Goal: Task Accomplishment & Management: Complete application form

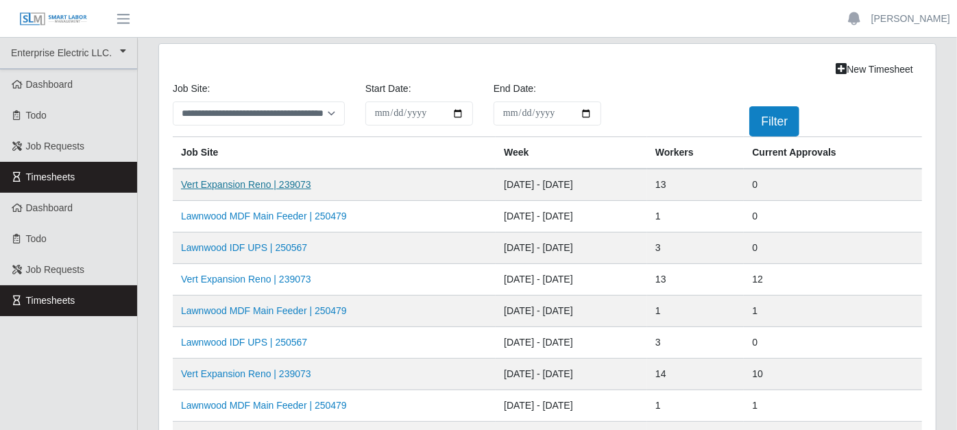
click at [271, 184] on link "Vert Expansion Reno | 239073" at bounding box center [246, 184] width 130 height 11
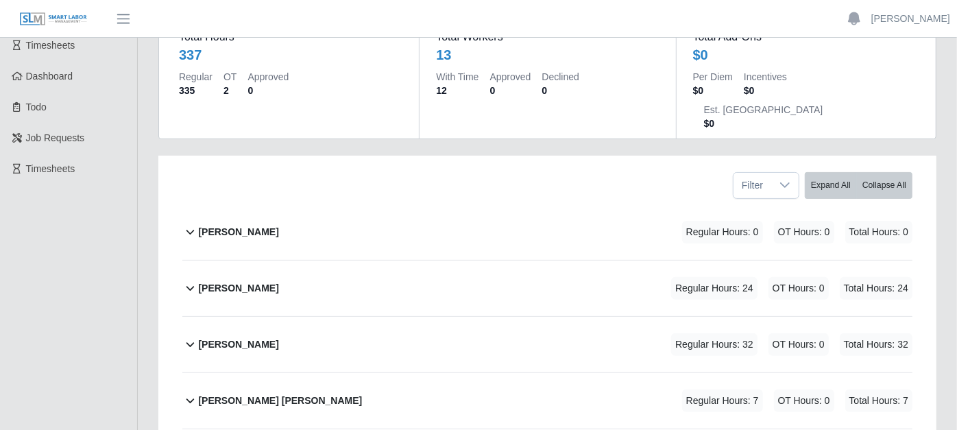
scroll to position [152, 0]
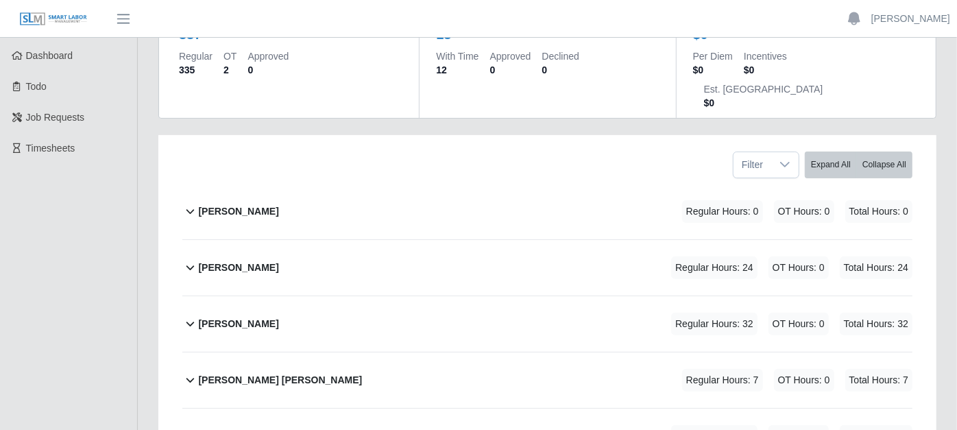
click at [189, 259] on icon at bounding box center [190, 267] width 16 height 16
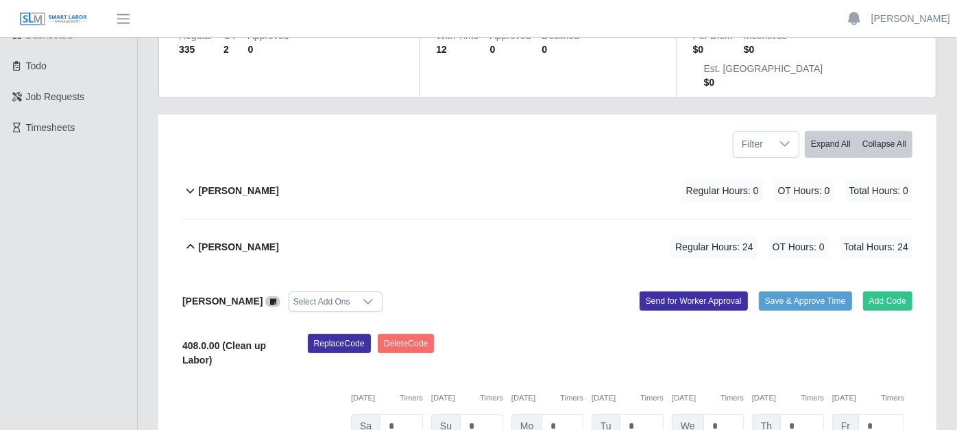
scroll to position [228, 0]
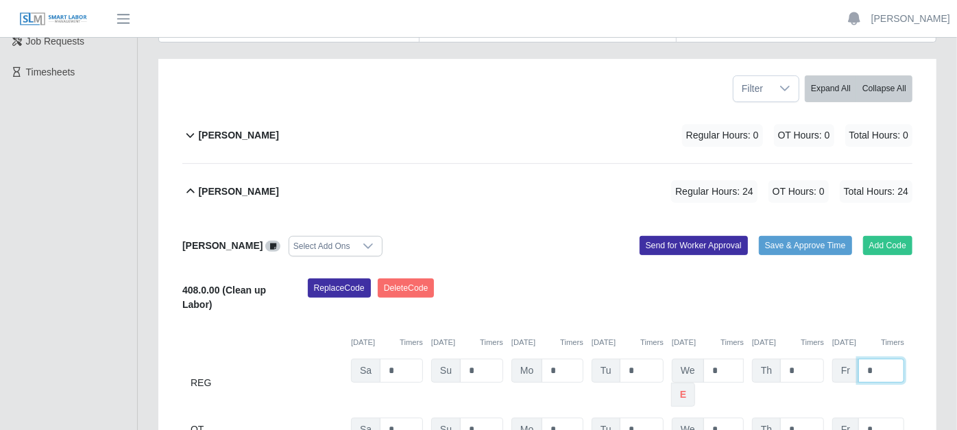
click at [875, 358] on input "*" at bounding box center [881, 370] width 46 height 24
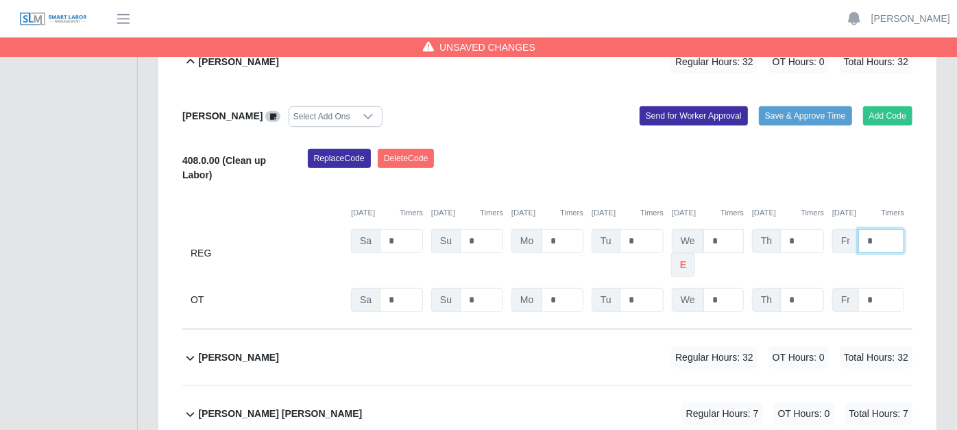
scroll to position [380, 0]
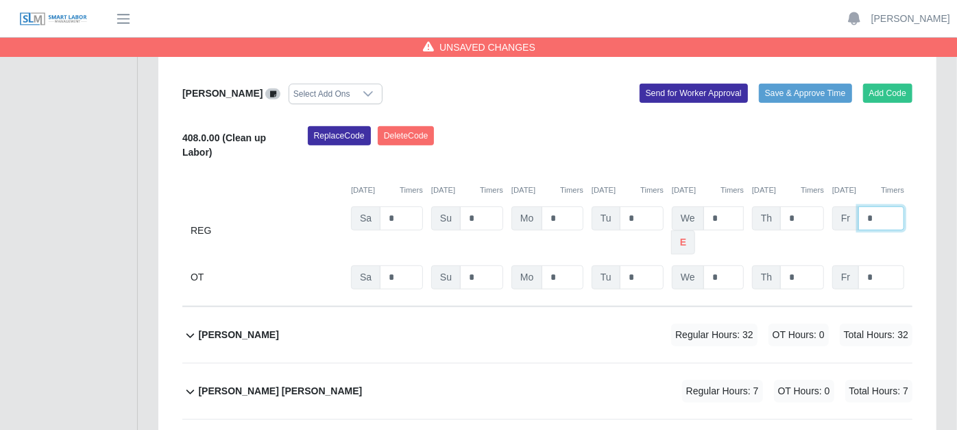
type input "*"
click at [188, 334] on icon at bounding box center [190, 336] width 8 height 5
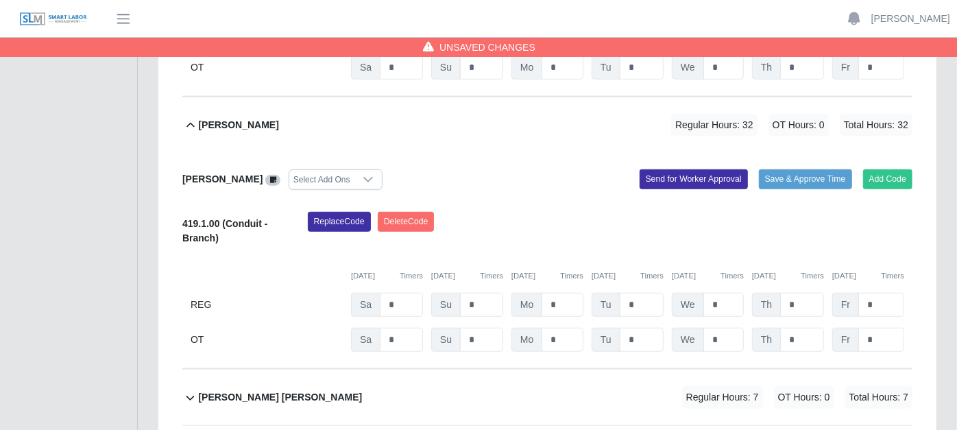
scroll to position [609, 0]
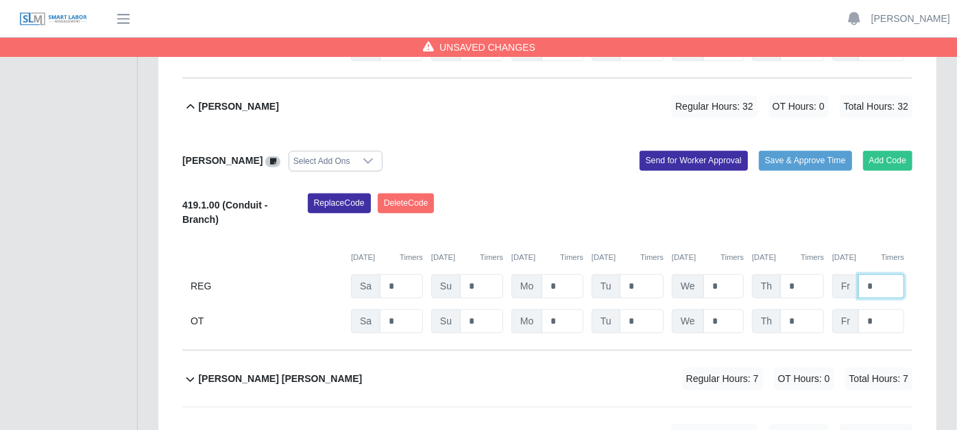
click at [883, 274] on input "*" at bounding box center [881, 286] width 46 height 24
type input "*"
click at [184, 371] on icon at bounding box center [190, 379] width 16 height 16
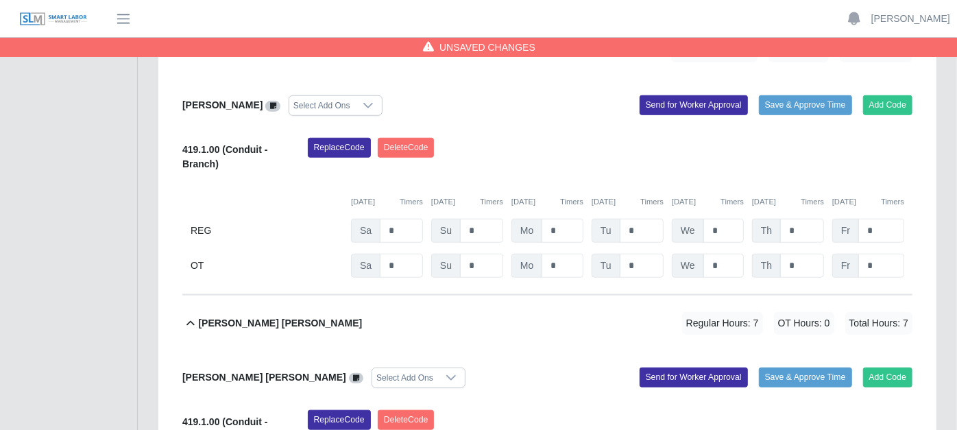
scroll to position [762, 0]
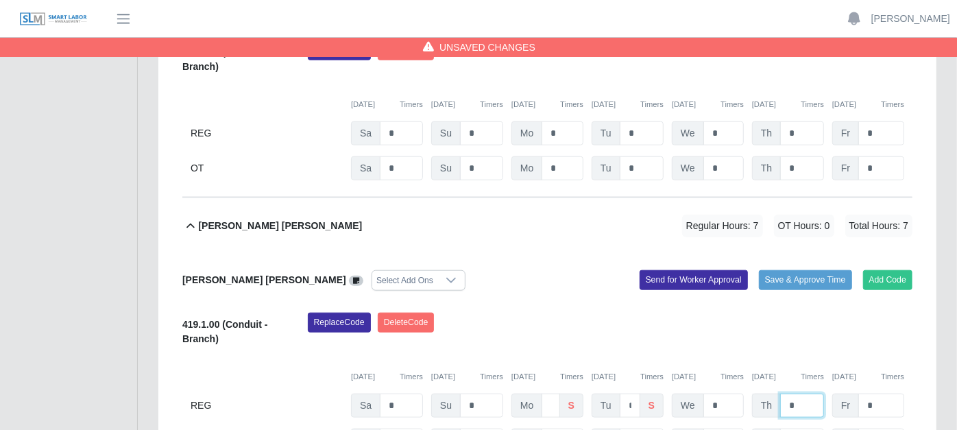
click at [805, 393] on input "*" at bounding box center [802, 405] width 44 height 24
type input "*"
click at [895, 393] on input "*" at bounding box center [881, 405] width 46 height 24
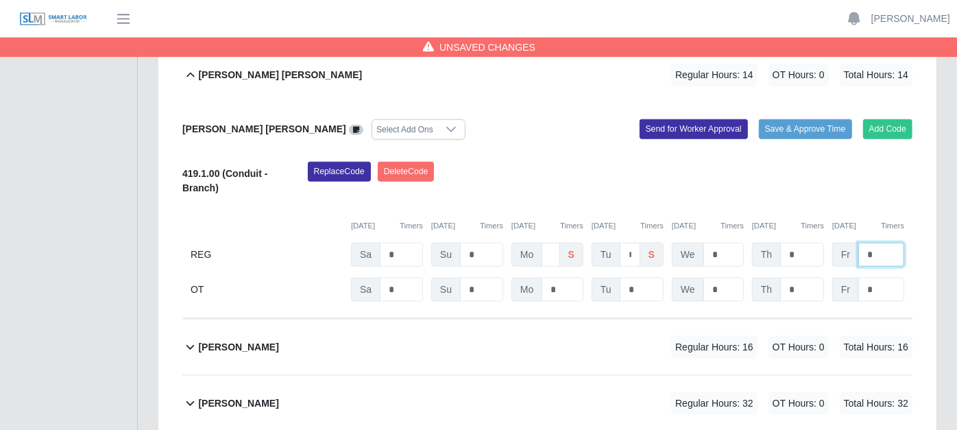
scroll to position [914, 0]
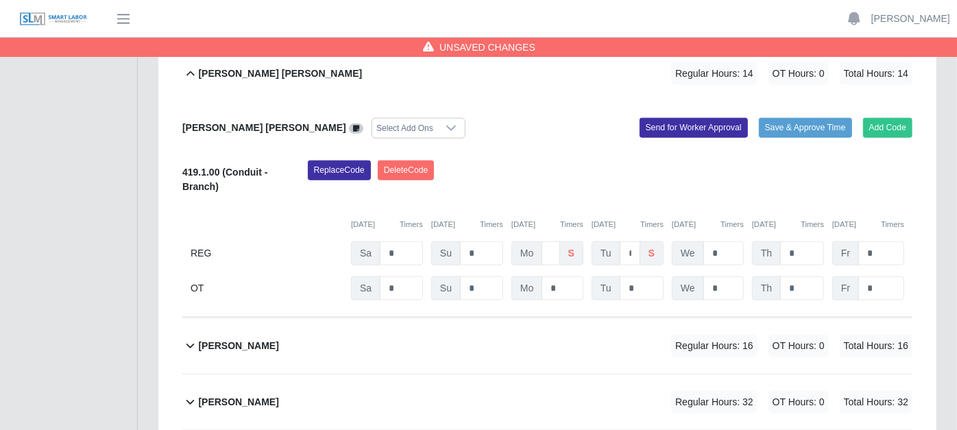
click at [192, 337] on icon at bounding box center [190, 345] width 16 height 16
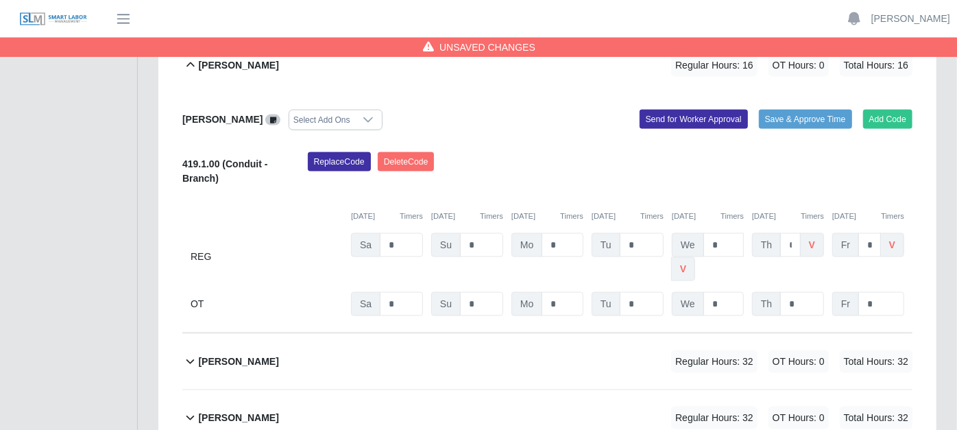
scroll to position [1218, 0]
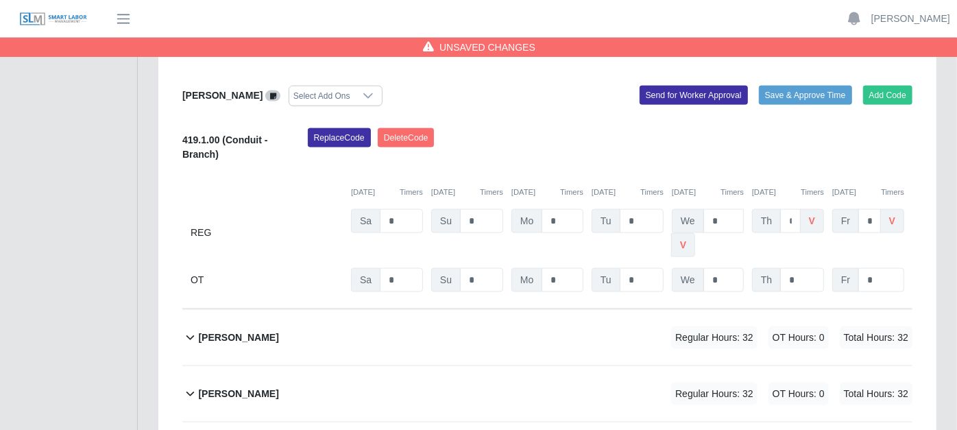
click at [189, 329] on icon at bounding box center [190, 337] width 16 height 16
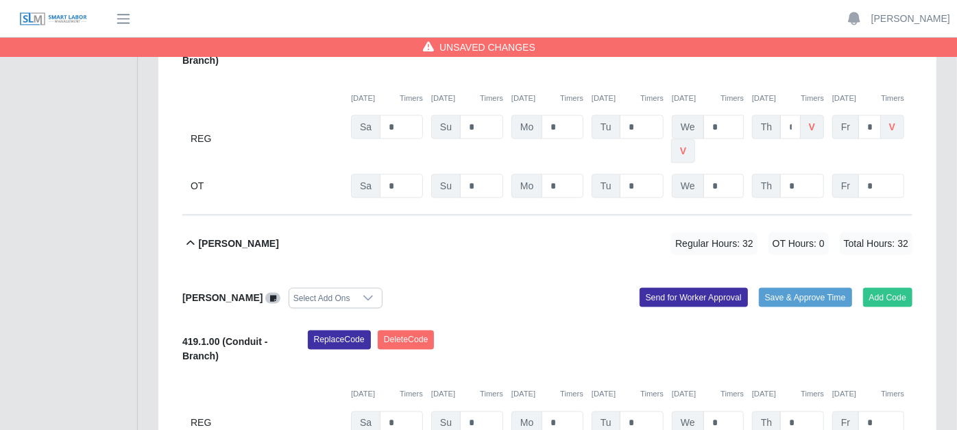
scroll to position [1371, 0]
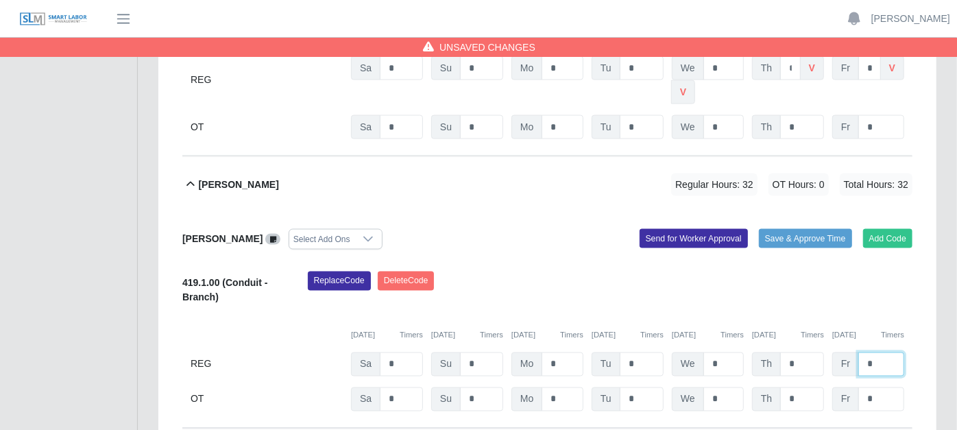
click at [879, 352] on input "*" at bounding box center [881, 364] width 46 height 24
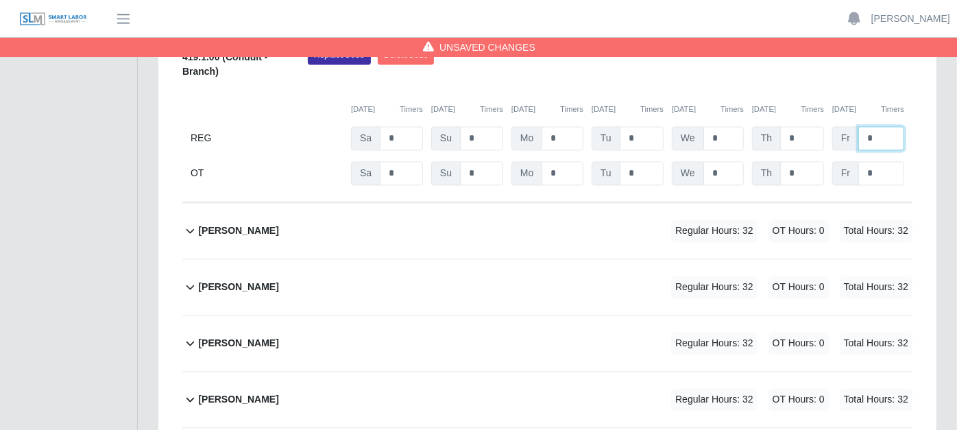
scroll to position [1599, 0]
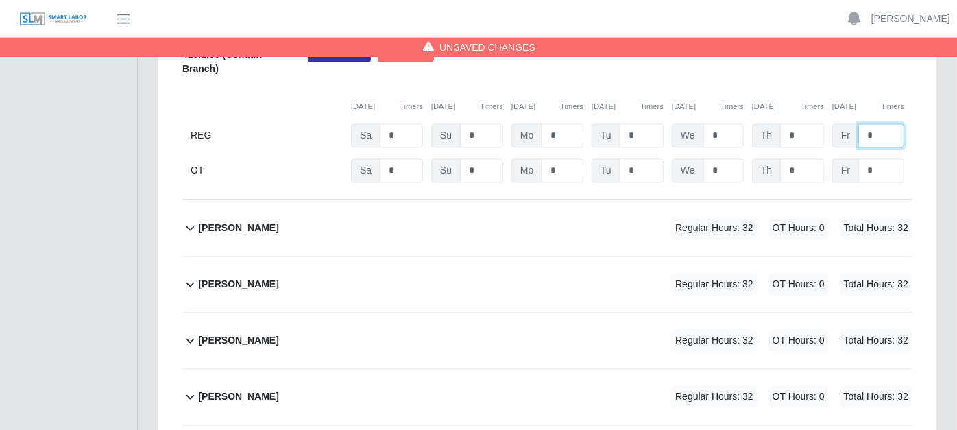
type input "*"
click at [188, 220] on icon at bounding box center [190, 228] width 16 height 16
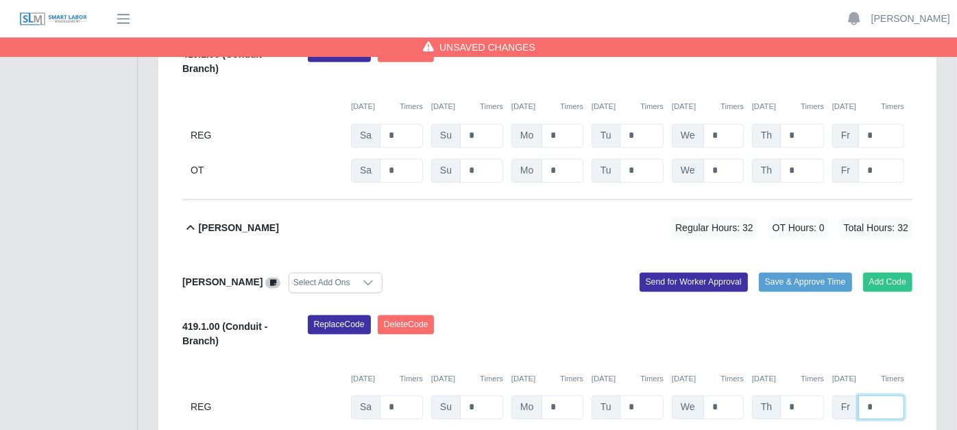
click at [886, 396] on input "*" at bounding box center [881, 408] width 46 height 24
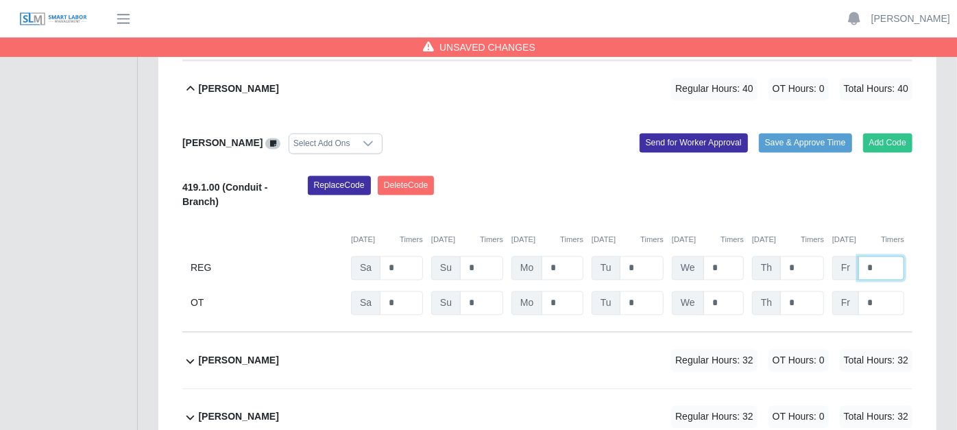
scroll to position [1751, 0]
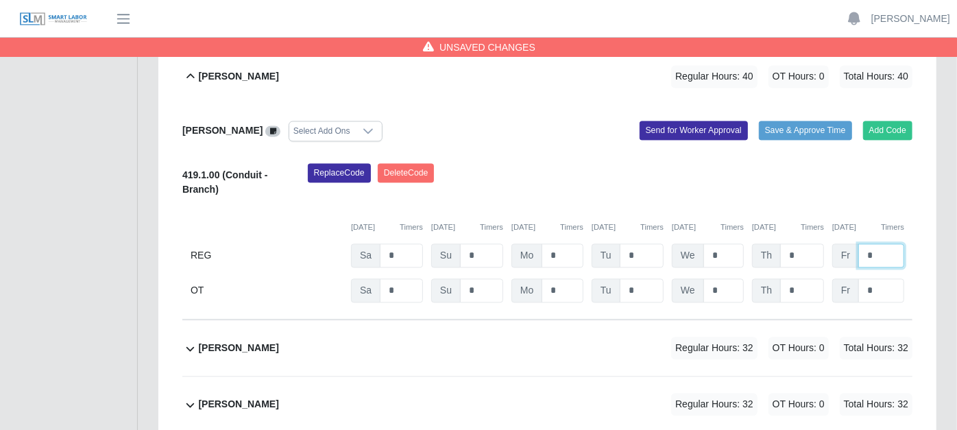
type input "*"
click at [186, 346] on icon at bounding box center [190, 348] width 8 height 5
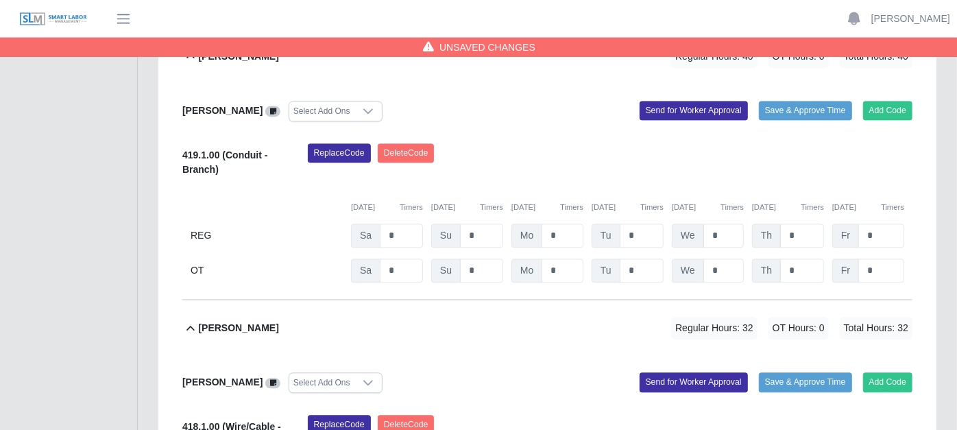
scroll to position [1904, 0]
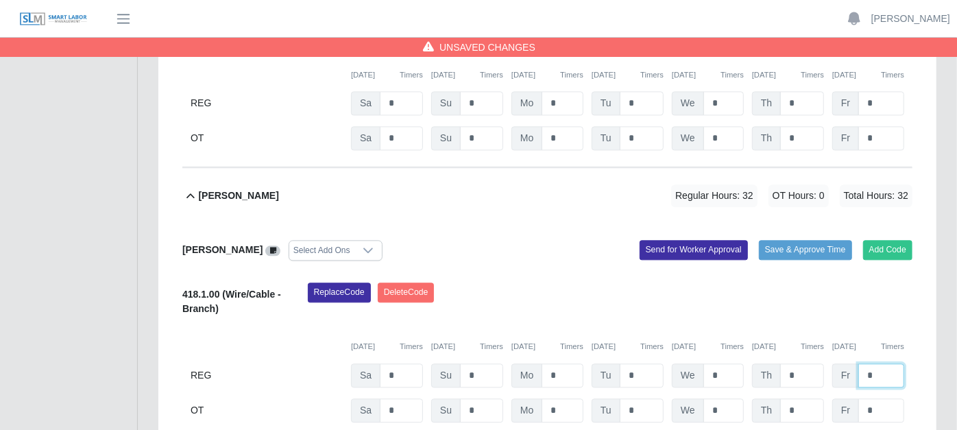
click at [884, 363] on input "*" at bounding box center [881, 375] width 46 height 24
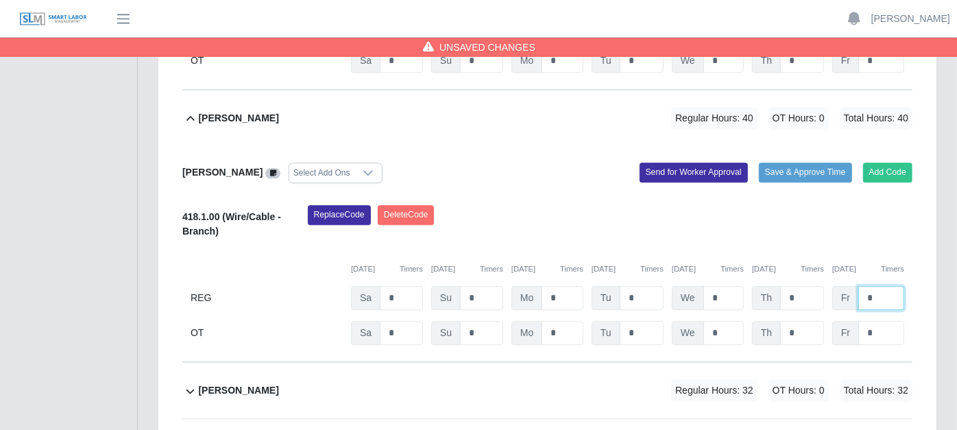
scroll to position [2056, 0]
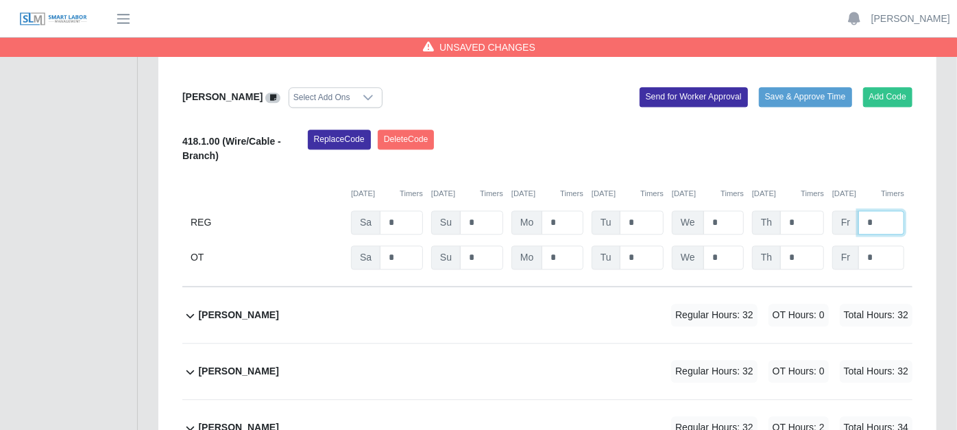
type input "*"
click at [193, 313] on icon at bounding box center [190, 315] width 8 height 5
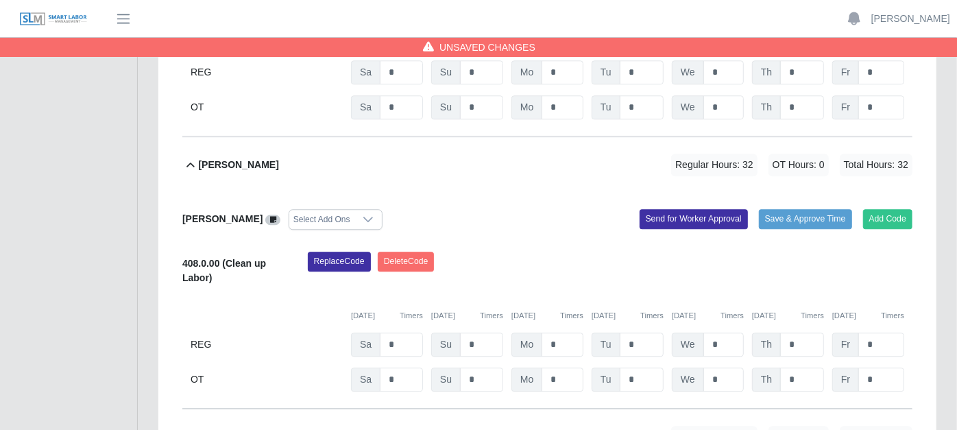
scroll to position [2209, 0]
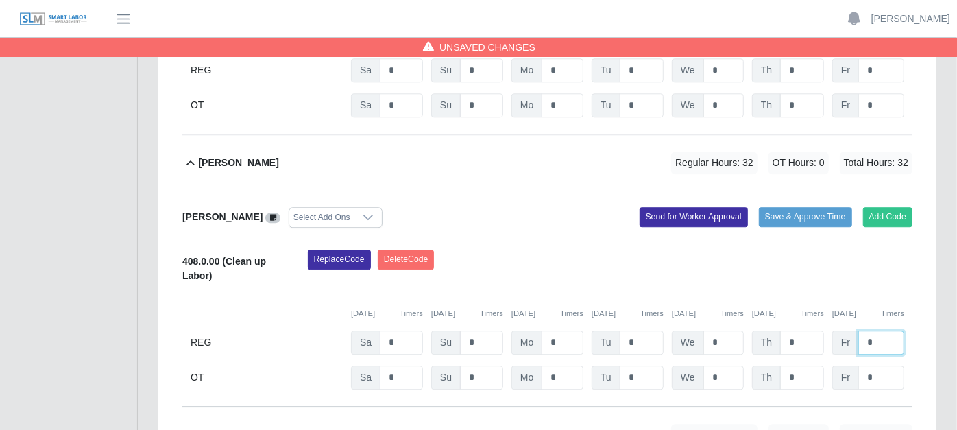
click at [877, 330] on input "*" at bounding box center [881, 342] width 46 height 24
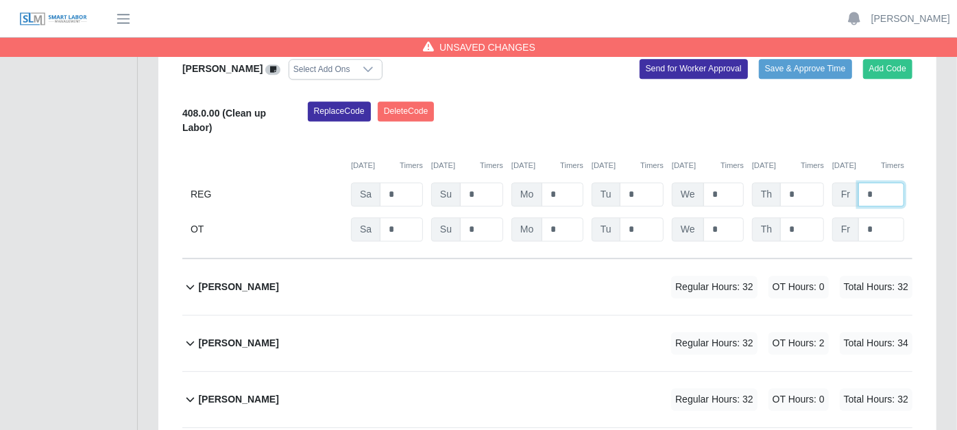
scroll to position [2361, 0]
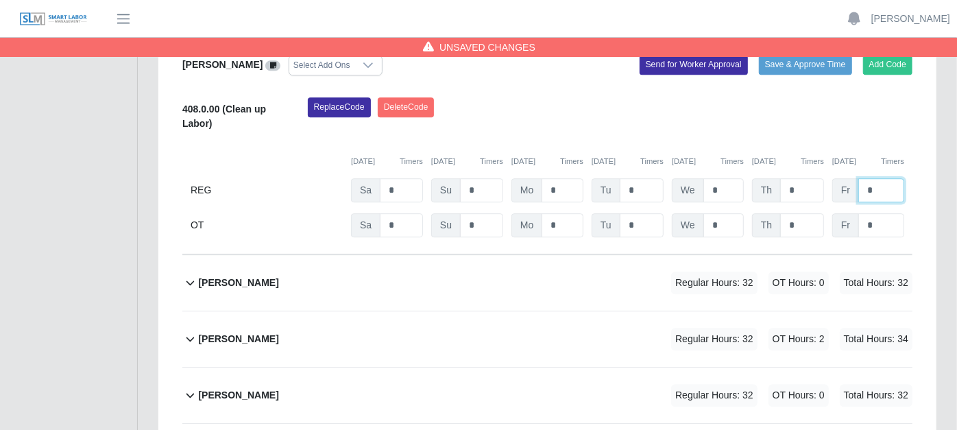
type input "*"
click at [192, 274] on icon at bounding box center [190, 282] width 16 height 16
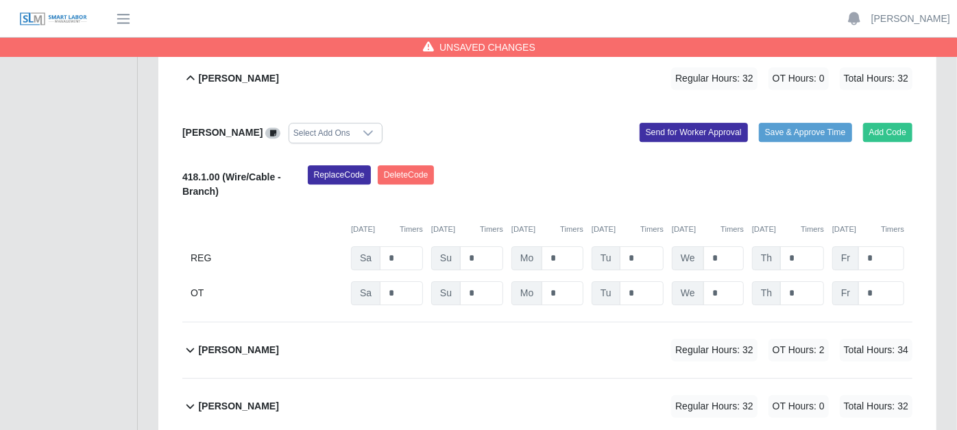
scroll to position [2575, 0]
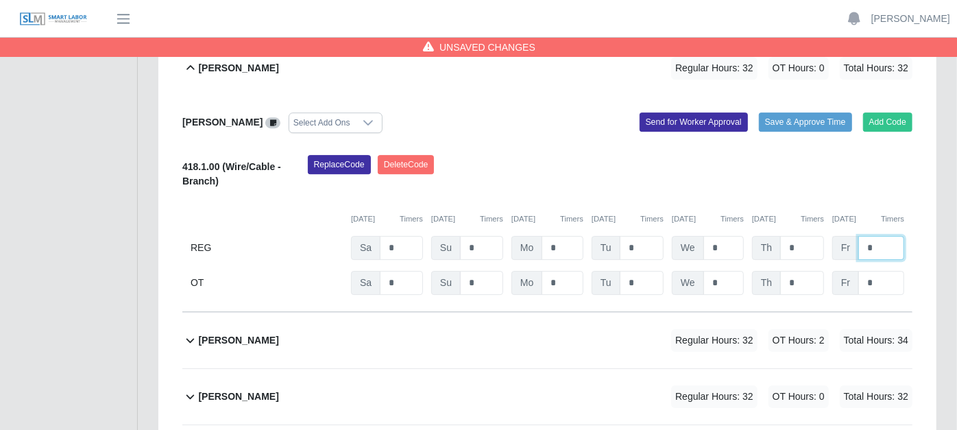
click at [879, 236] on input "*" at bounding box center [881, 248] width 46 height 24
type input "*"
click at [190, 332] on icon at bounding box center [190, 340] width 16 height 16
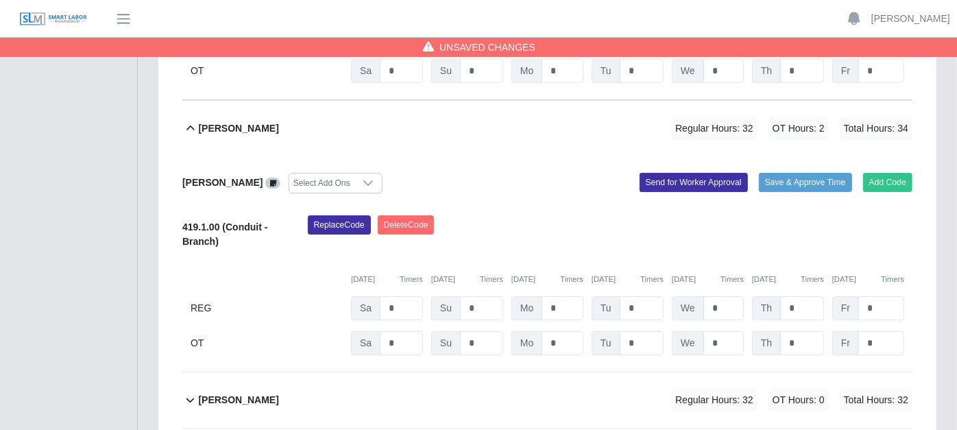
scroll to position [2791, 0]
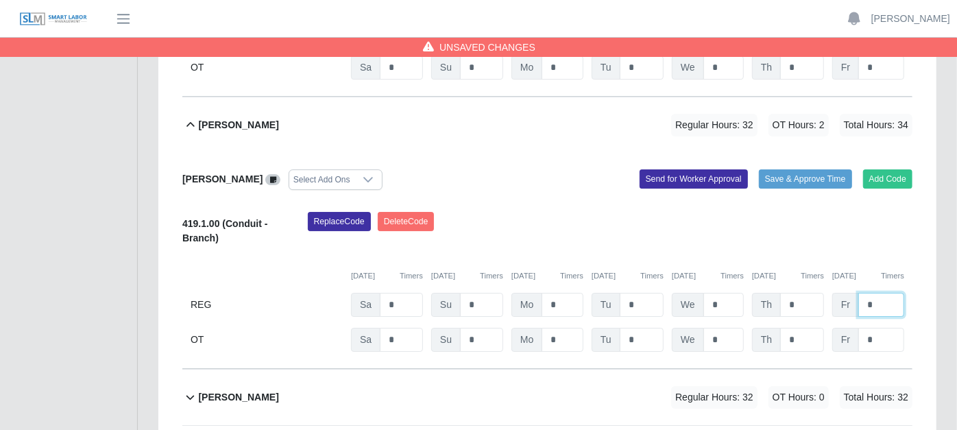
click at [887, 293] on input "*" at bounding box center [881, 305] width 46 height 24
type input "*"
click at [184, 389] on icon at bounding box center [190, 397] width 16 height 16
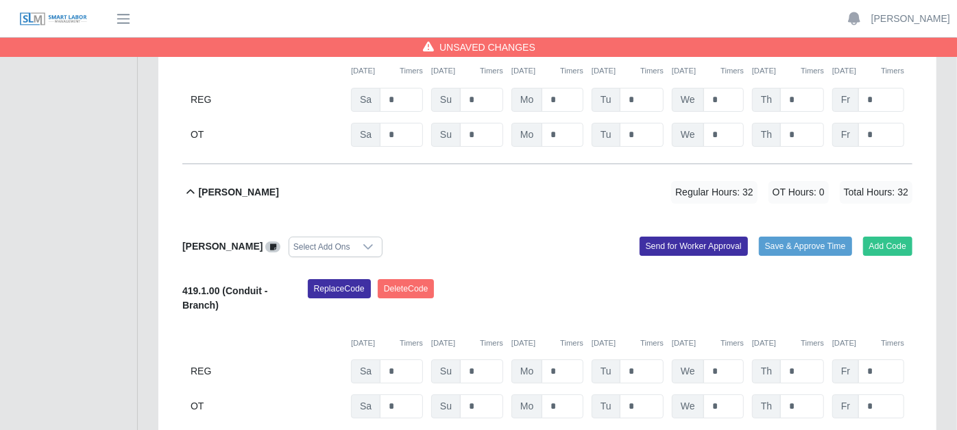
scroll to position [3006, 0]
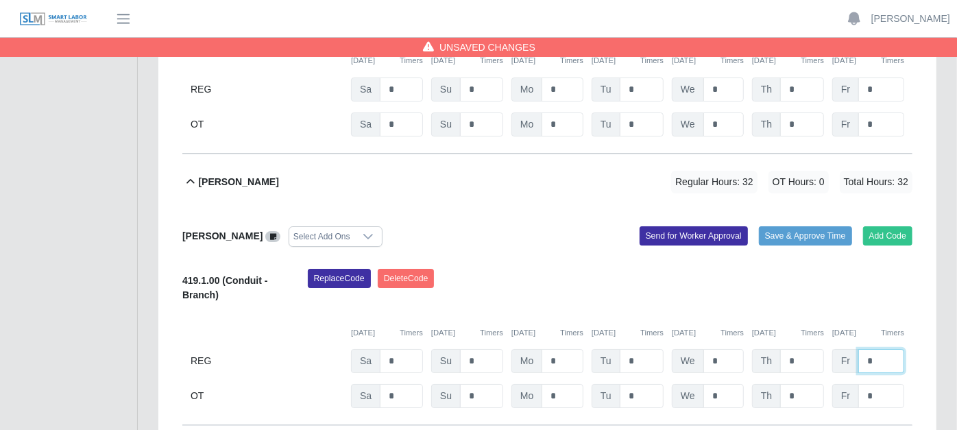
click at [882, 349] on input "*" at bounding box center [881, 361] width 46 height 24
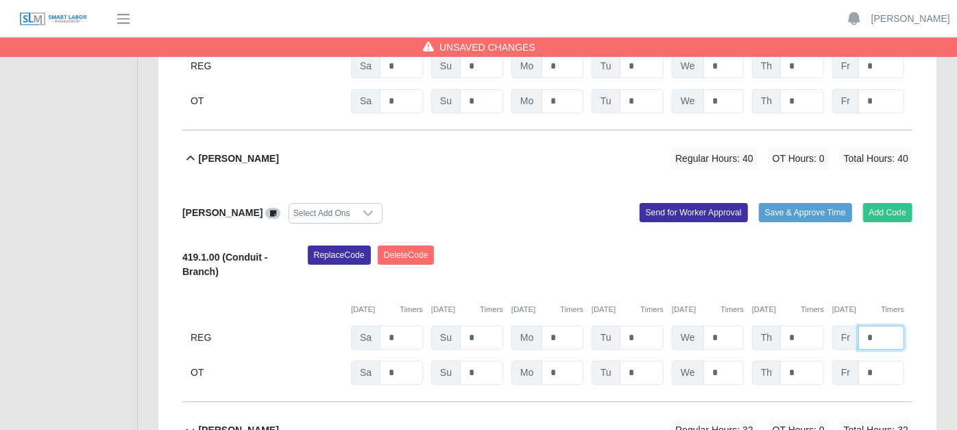
scroll to position [3069, 0]
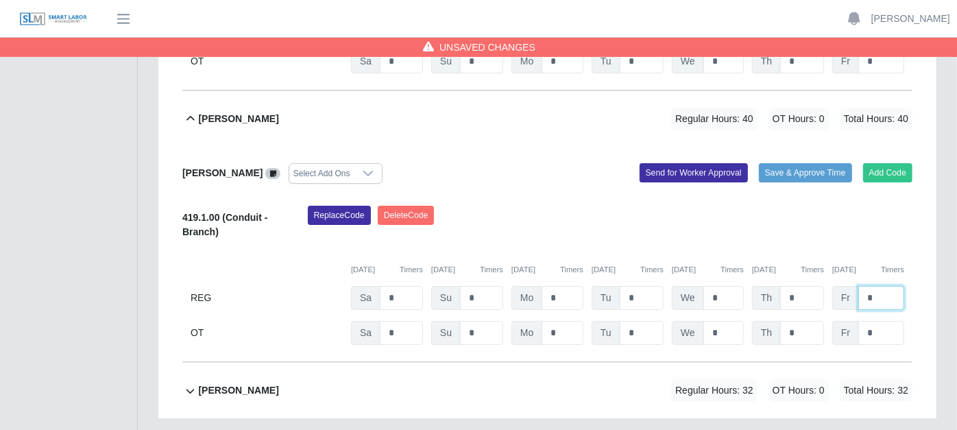
type input "*"
click at [185, 382] on icon at bounding box center [190, 390] width 16 height 16
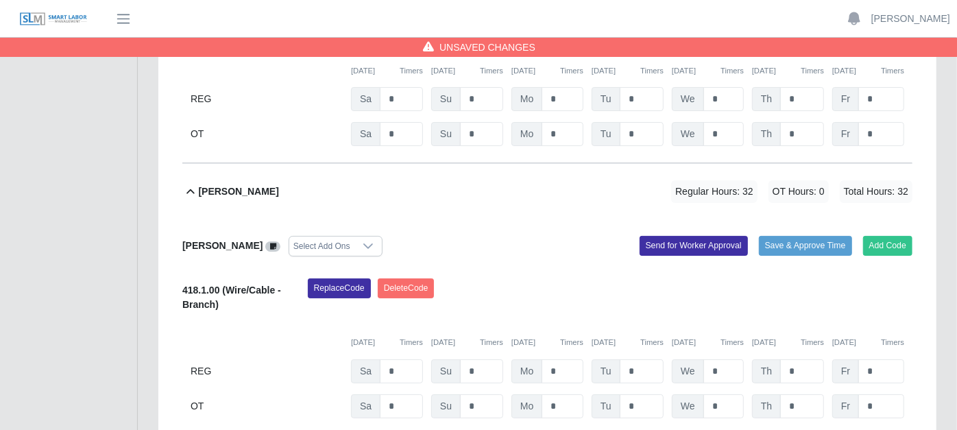
scroll to position [3284, 0]
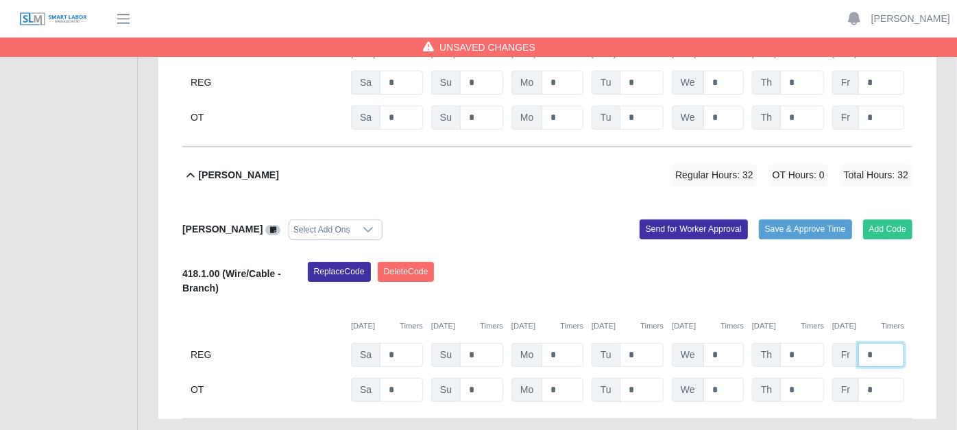
click at [871, 343] on input "*" at bounding box center [881, 355] width 46 height 24
type input "*"
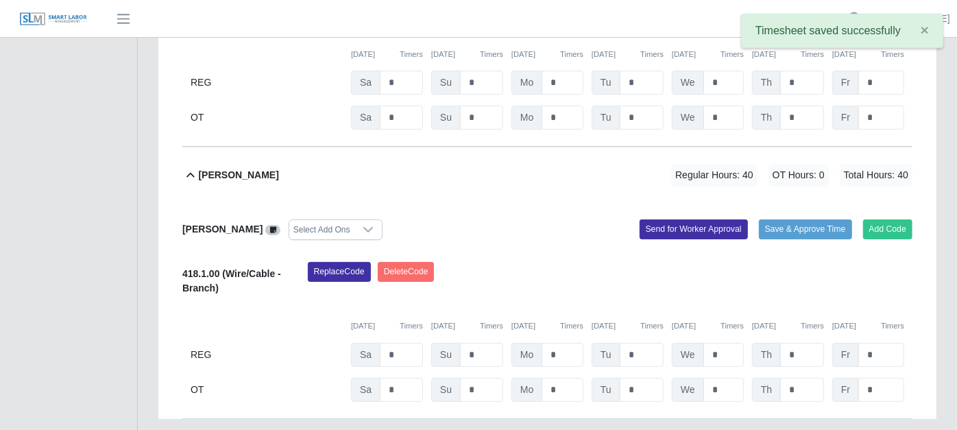
click at [193, 167] on icon at bounding box center [190, 175] width 16 height 16
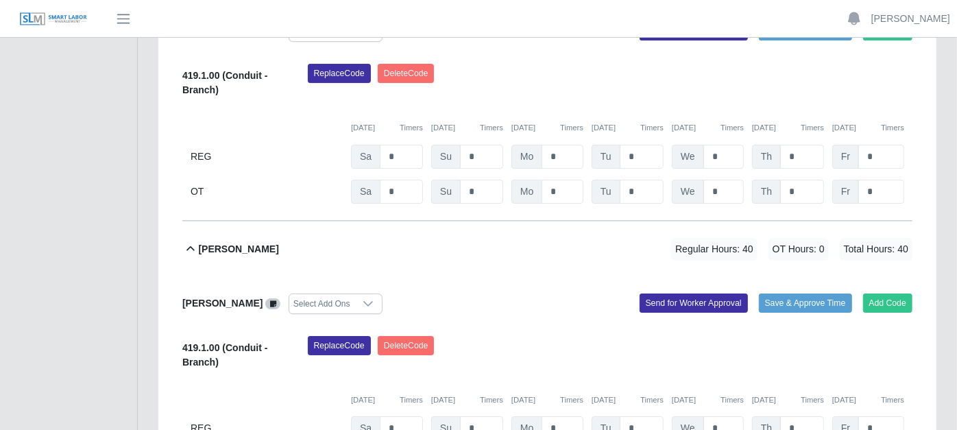
scroll to position [2916, 0]
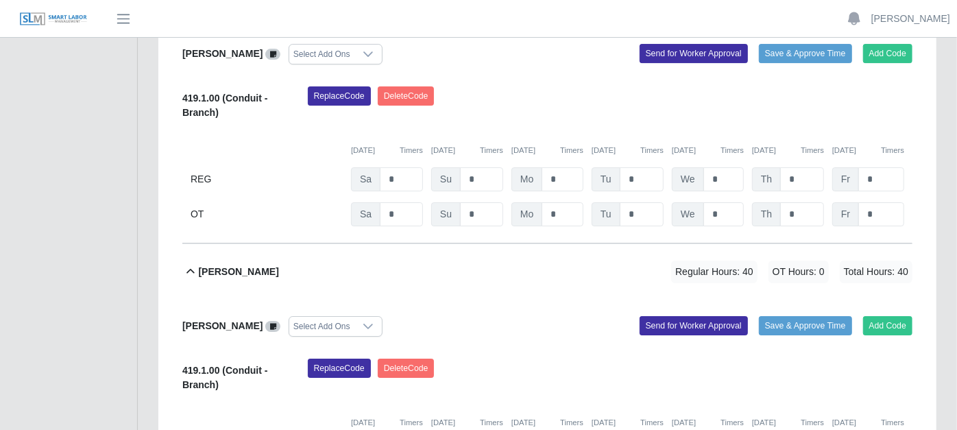
click at [191, 269] on icon at bounding box center [190, 271] width 8 height 5
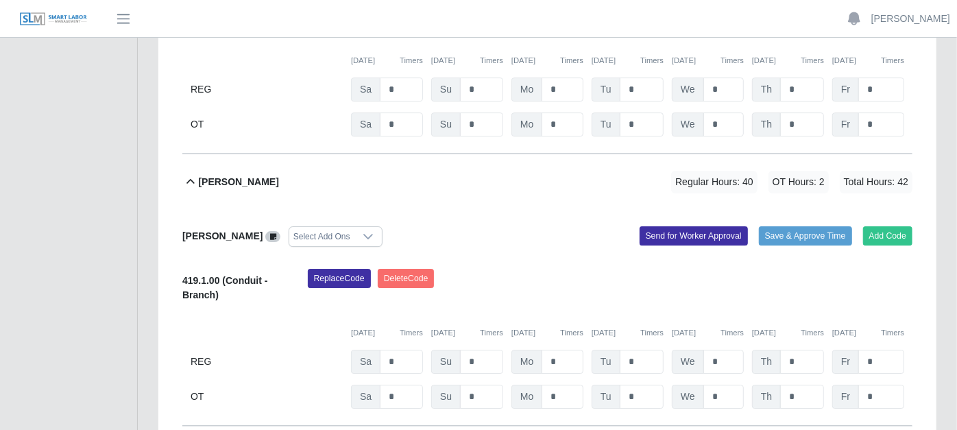
scroll to position [2701, 0]
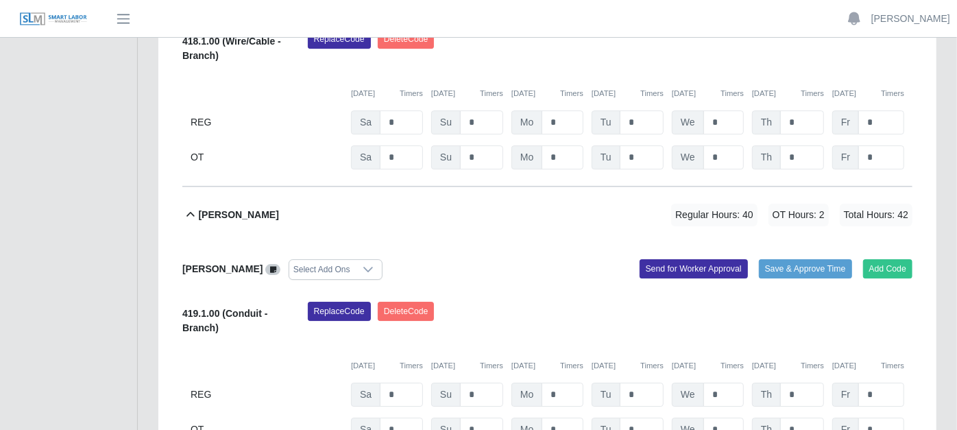
click at [191, 206] on icon at bounding box center [190, 214] width 16 height 16
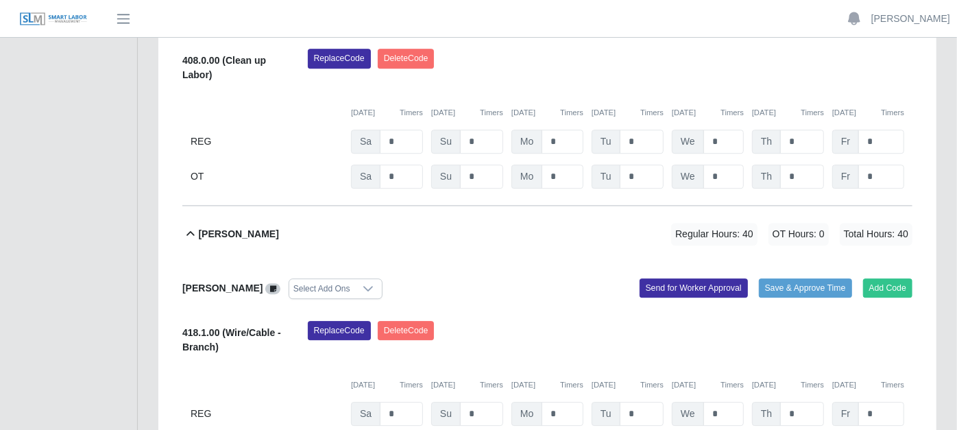
scroll to position [2333, 0]
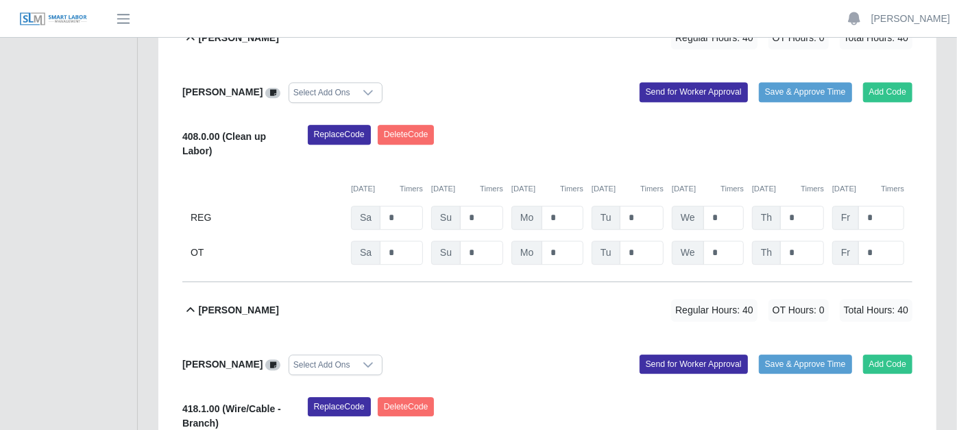
click at [192, 307] on icon at bounding box center [190, 309] width 8 height 5
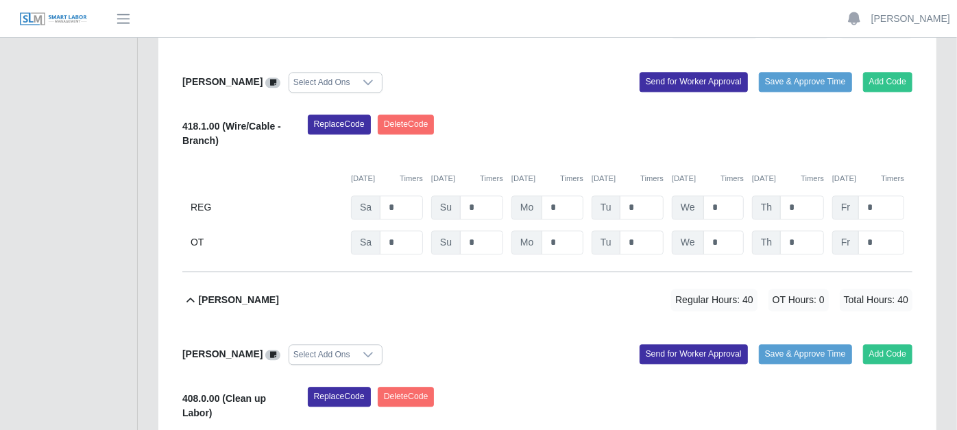
scroll to position [2029, 0]
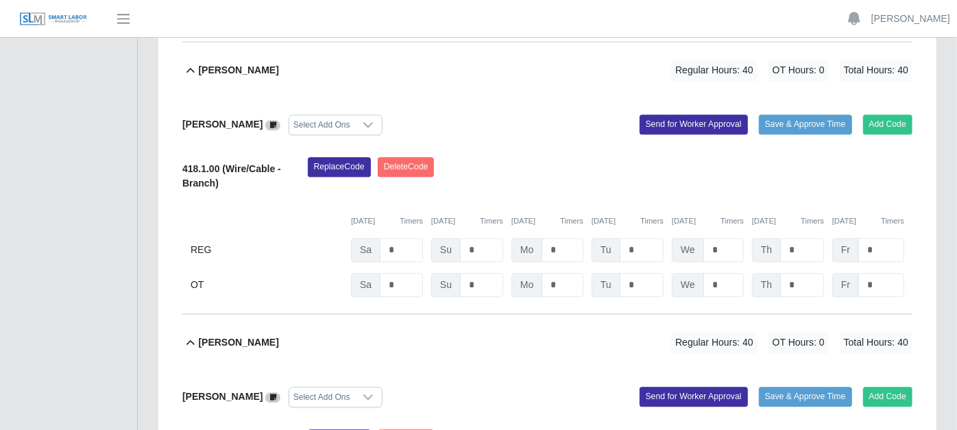
click at [190, 339] on icon at bounding box center [190, 341] width 8 height 5
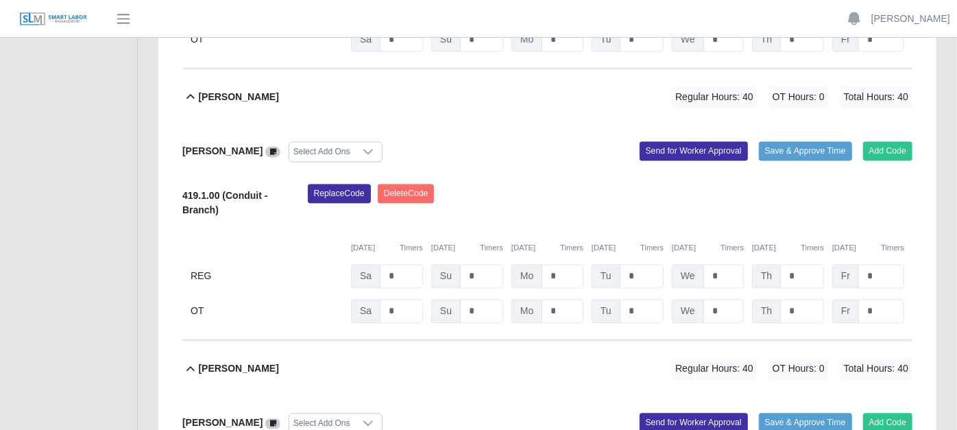
scroll to position [1724, 0]
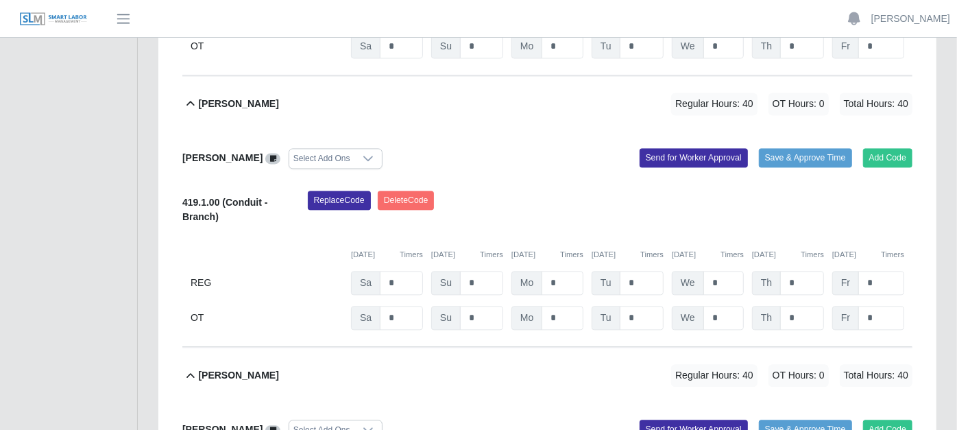
click at [193, 367] on icon at bounding box center [190, 375] width 16 height 16
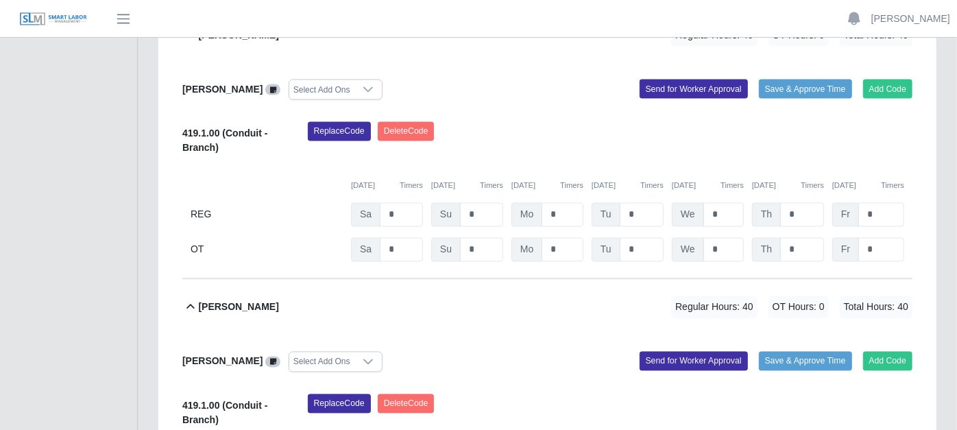
scroll to position [1496, 0]
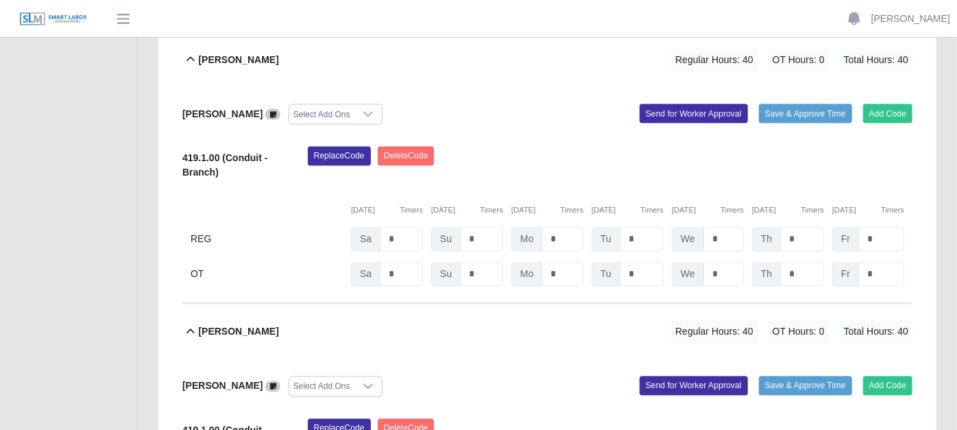
click at [186, 324] on icon at bounding box center [190, 332] width 16 height 16
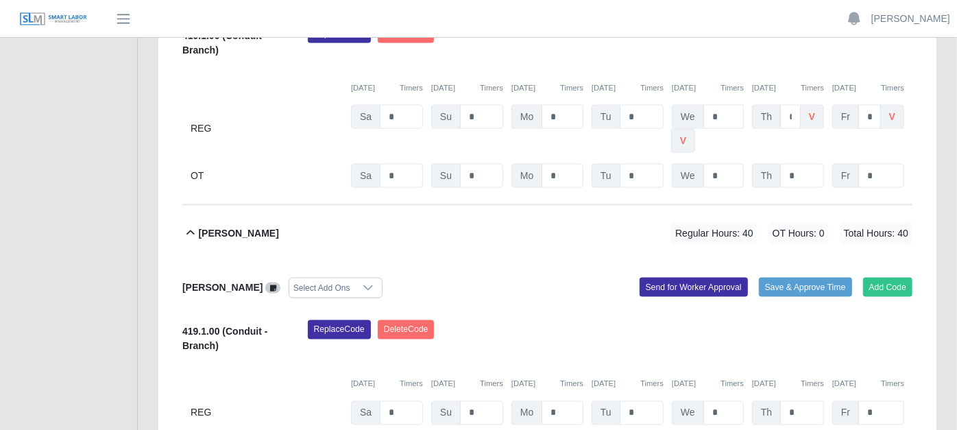
scroll to position [1267, 0]
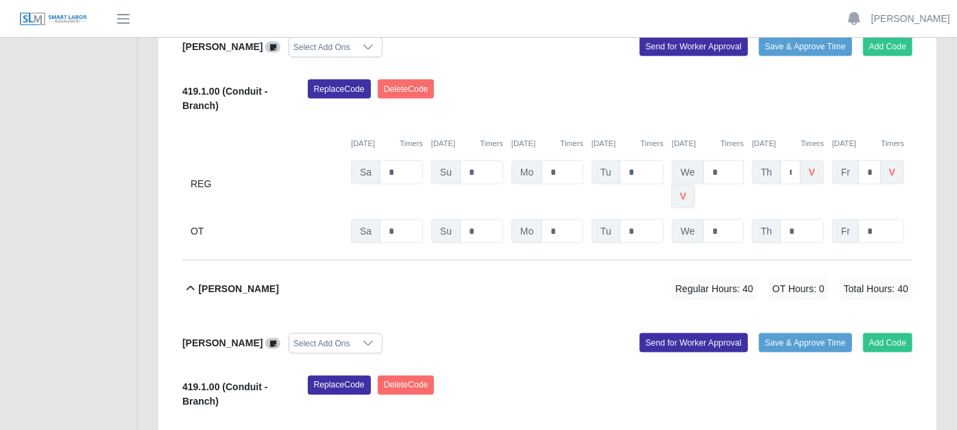
click at [191, 280] on icon at bounding box center [190, 288] width 16 height 16
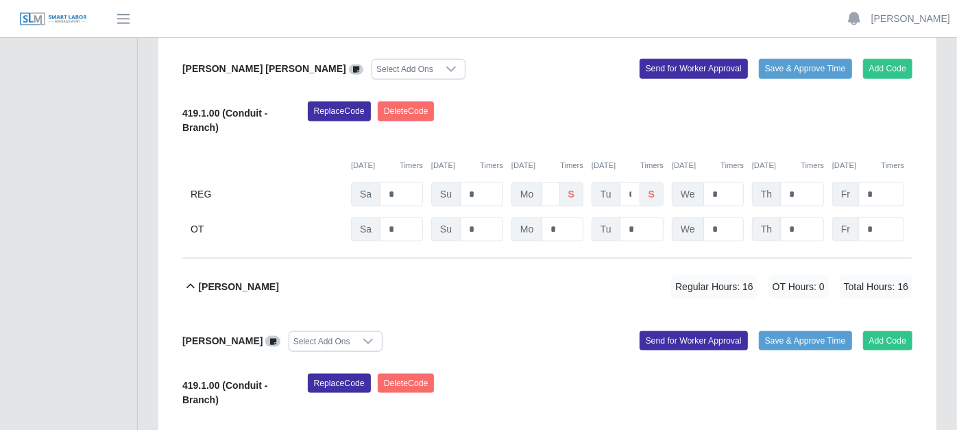
scroll to position [962, 0]
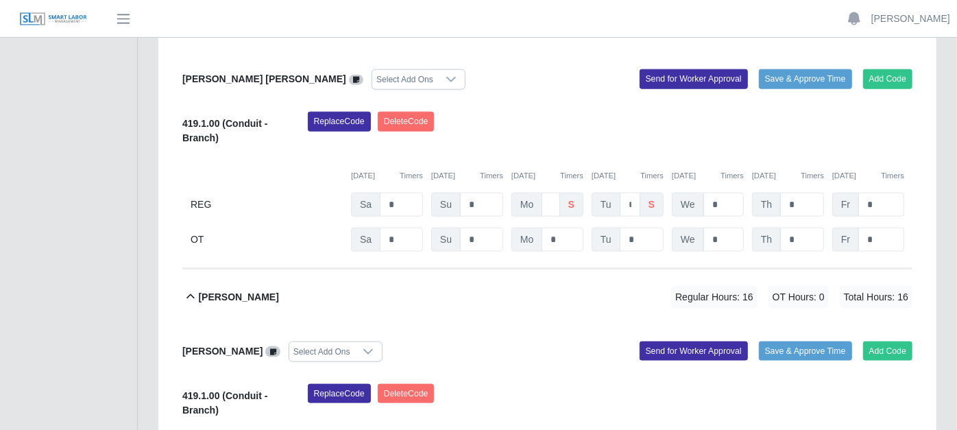
click at [192, 289] on icon at bounding box center [190, 297] width 16 height 16
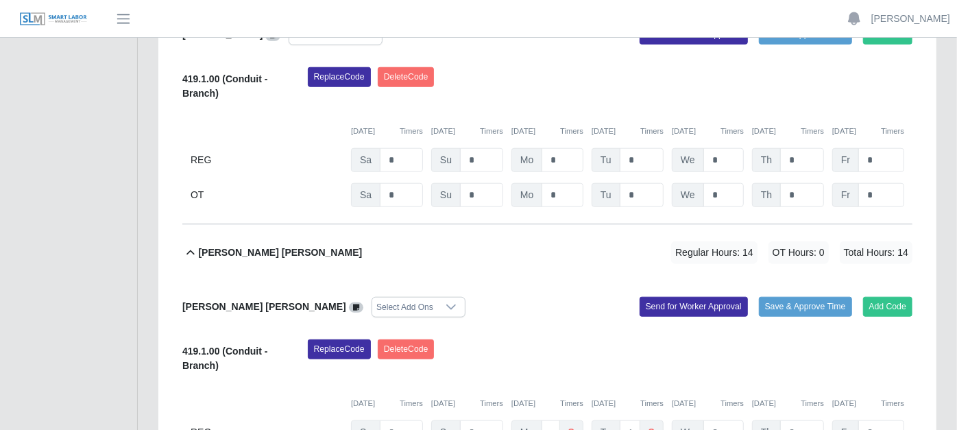
scroll to position [734, 0]
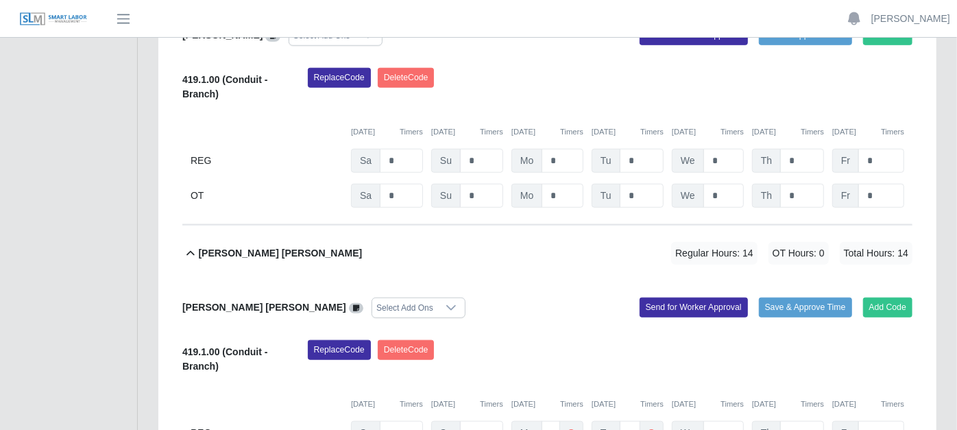
click at [195, 245] on icon at bounding box center [190, 253] width 16 height 16
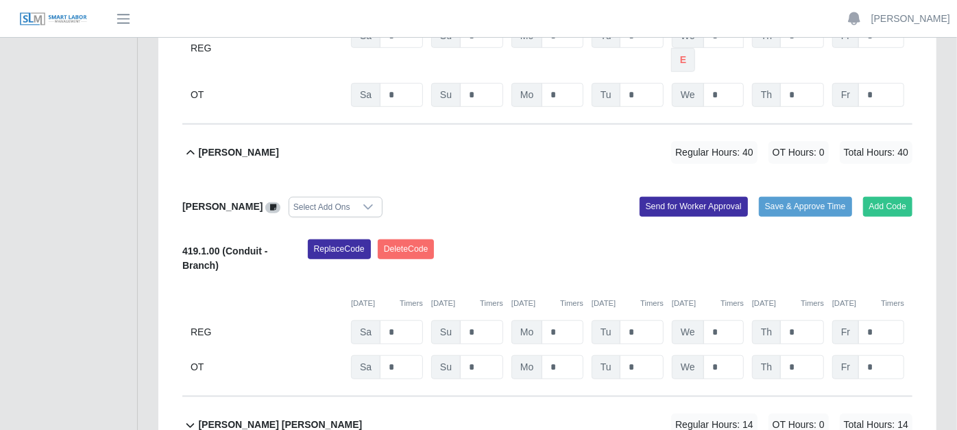
scroll to position [505, 0]
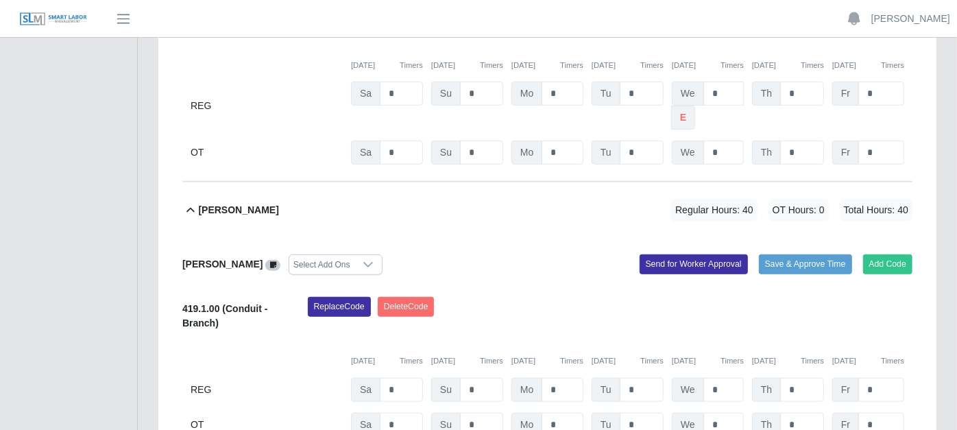
click at [192, 202] on icon at bounding box center [190, 210] width 16 height 16
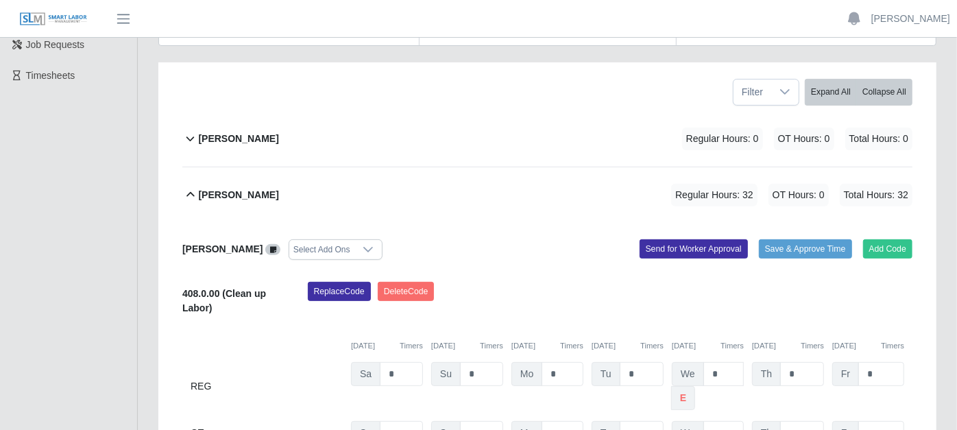
scroll to position [201, 0]
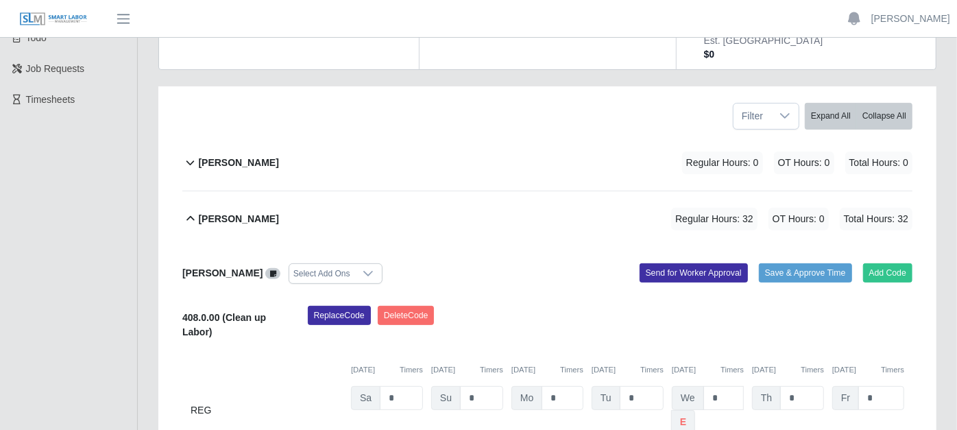
click at [191, 210] on icon at bounding box center [190, 218] width 16 height 16
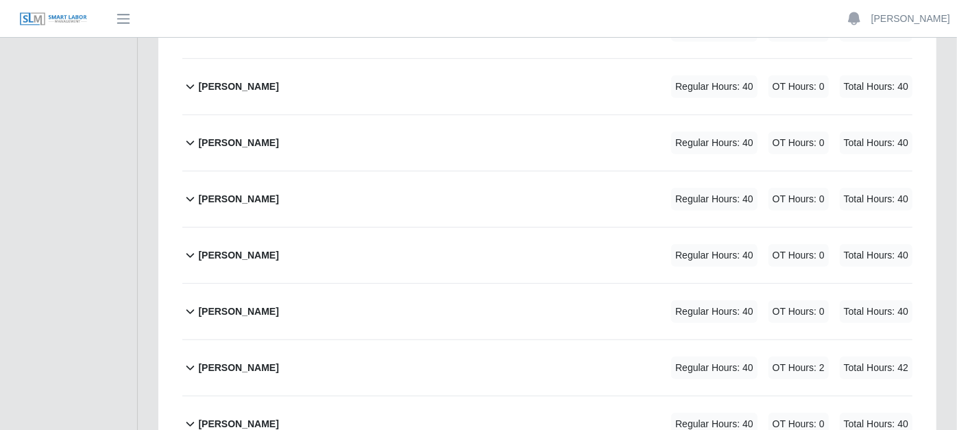
scroll to position [581, 0]
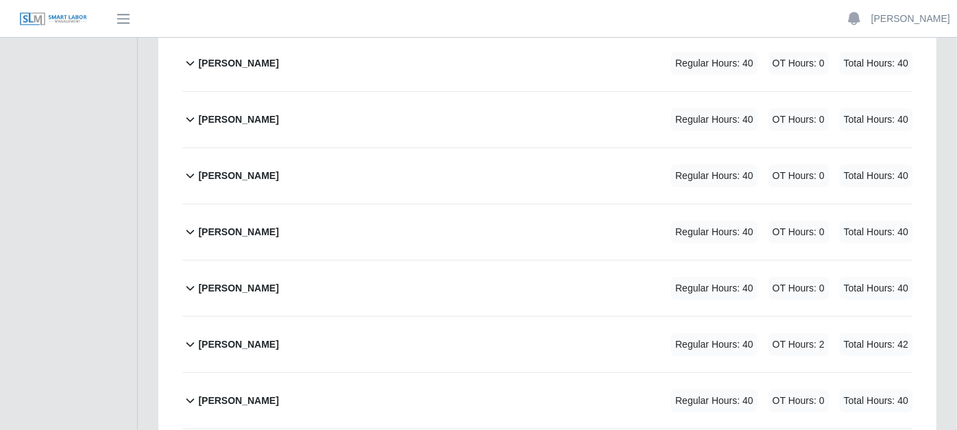
click at [189, 223] on icon at bounding box center [190, 231] width 16 height 16
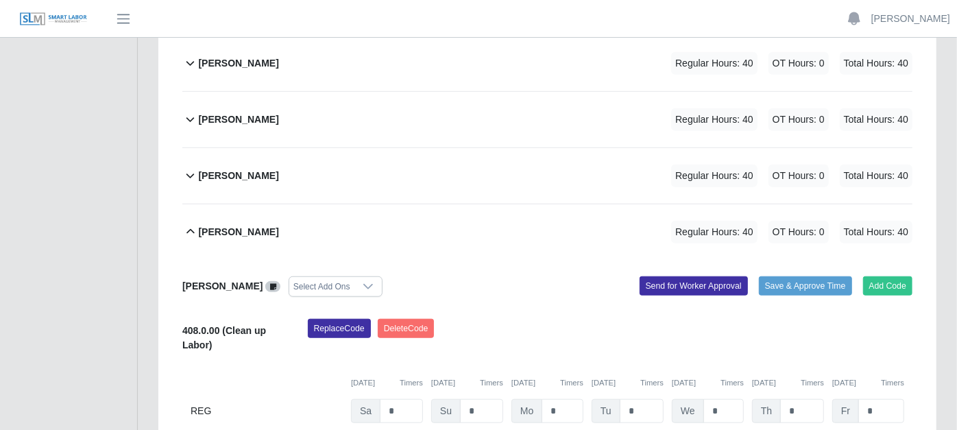
click at [191, 223] on icon at bounding box center [190, 231] width 16 height 16
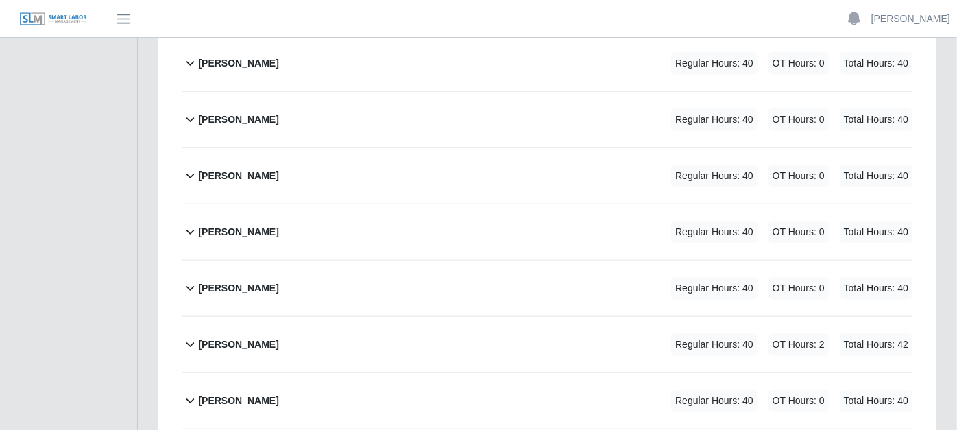
scroll to position [0, 0]
